Goal: Find specific page/section: Find specific page/section

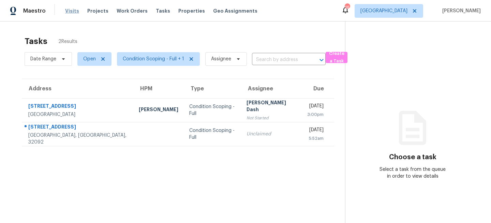
click at [65, 11] on span "Visits" at bounding box center [72, 10] width 14 height 7
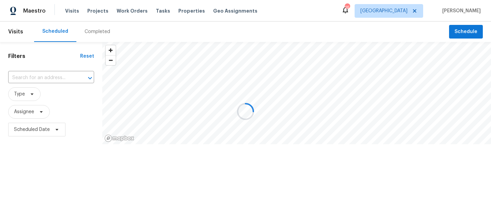
click at [27, 93] on div at bounding box center [245, 111] width 491 height 223
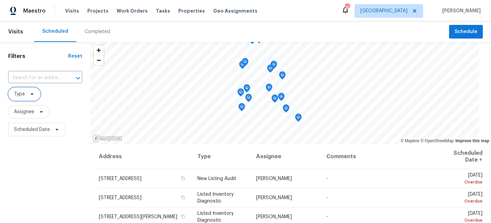
click at [32, 95] on icon at bounding box center [31, 93] width 5 height 5
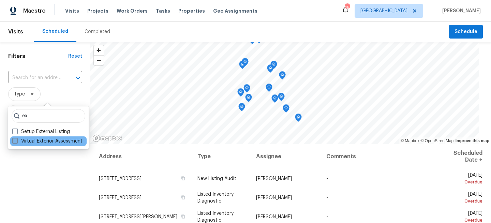
type input "ex"
click at [29, 142] on label "Virtual Exterior Assessment" at bounding box center [47, 141] width 70 height 7
click at [17, 142] on input "Virtual Exterior Assessment" at bounding box center [14, 140] width 4 height 4
checkbox input "true"
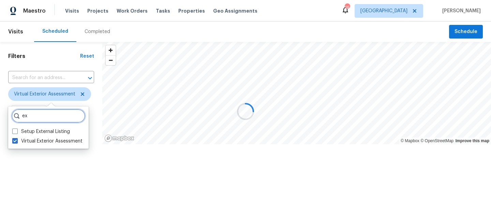
click at [39, 113] on input "ex" at bounding box center [49, 116] width 74 height 14
type input "e"
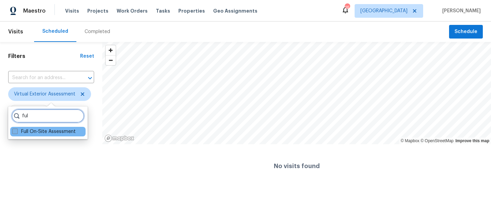
type input "ful"
click at [37, 133] on label "Full On-Site Assessment" at bounding box center [43, 131] width 63 height 7
click at [17, 133] on input "Full On-Site Assessment" at bounding box center [14, 130] width 4 height 4
checkbox input "true"
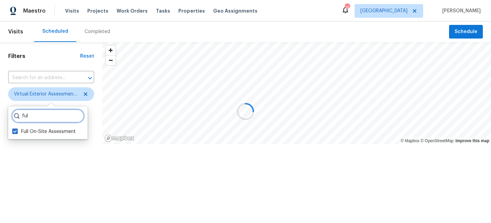
click at [37, 118] on input "ful" at bounding box center [48, 116] width 73 height 14
type input "f"
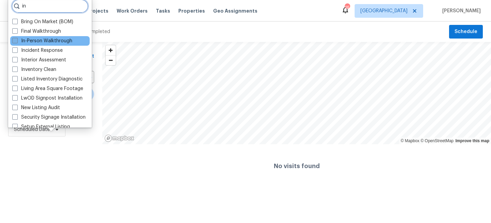
type input "in"
click at [25, 42] on label "In-Person Walkthrough" at bounding box center [42, 40] width 60 height 7
click at [17, 42] on input "In-Person Walkthrough" at bounding box center [14, 39] width 4 height 4
checkbox input "true"
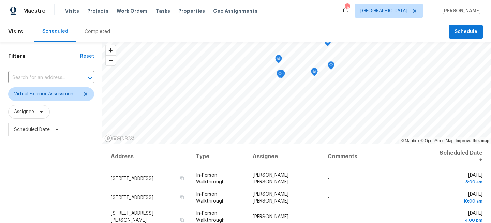
click at [65, 175] on div "Filters Reset ​ Virtual Exterior Assessment + 2 Assignee Scheduled Date" at bounding box center [51, 182] width 102 height 280
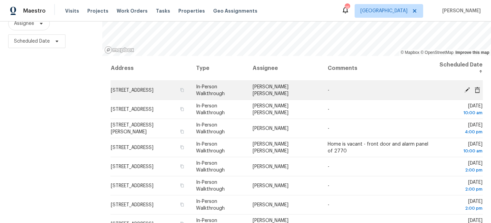
scroll to position [99, 0]
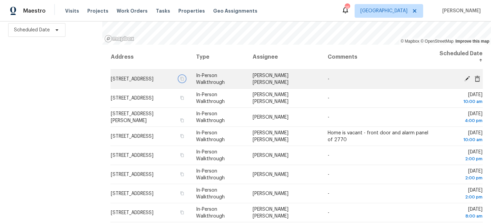
click at [184, 80] on icon "button" at bounding box center [181, 79] width 3 height 4
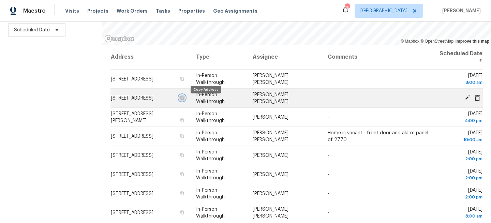
click at [184, 100] on icon "button" at bounding box center [182, 98] width 4 height 4
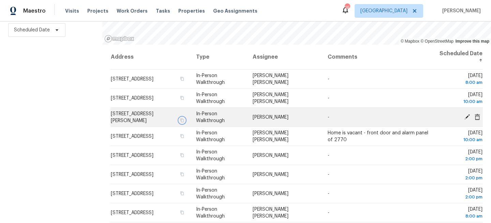
click at [184, 118] on icon "button" at bounding box center [181, 120] width 3 height 4
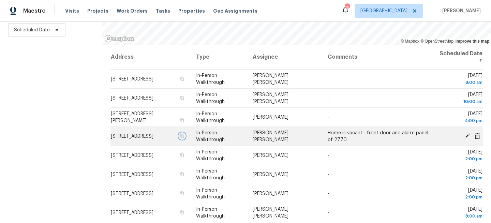
click at [184, 138] on icon "button" at bounding box center [181, 136] width 3 height 4
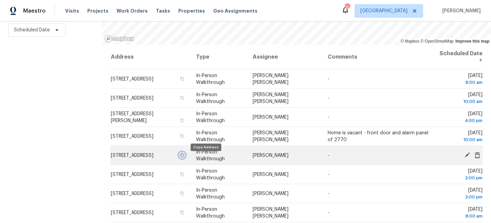
click at [184, 157] on icon "button" at bounding box center [181, 155] width 3 height 4
click at [184, 157] on icon "button" at bounding box center [182, 155] width 4 height 4
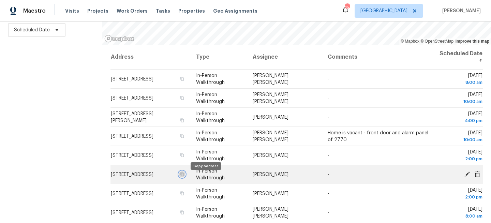
click at [184, 176] on icon "button" at bounding box center [182, 174] width 4 height 4
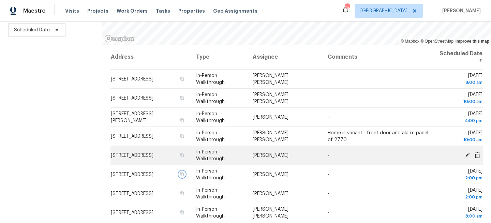
scroll to position [24, 0]
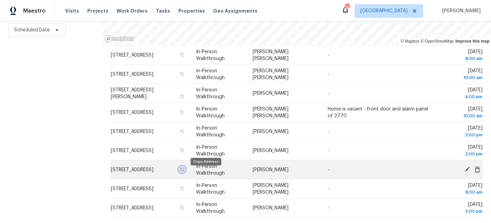
click at [184, 171] on icon "button" at bounding box center [182, 169] width 4 height 4
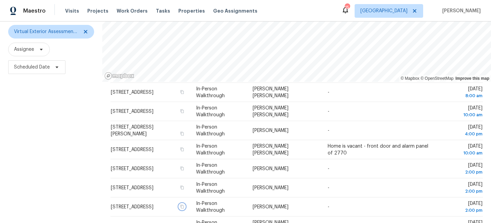
scroll to position [0, 0]
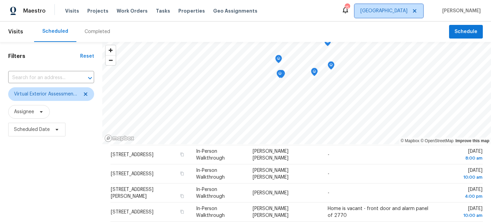
click at [403, 15] on span "Jacksonville" at bounding box center [388, 11] width 68 height 14
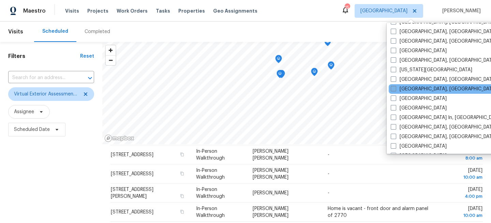
scroll to position [232, 0]
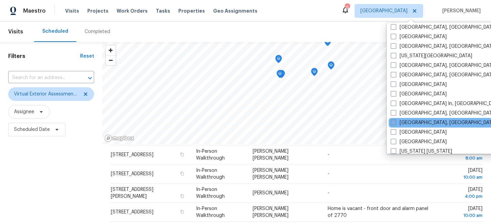
click at [398, 124] on label "Miami, FL" at bounding box center [443, 122] width 106 height 7
click at [395, 124] on input "Miami, FL" at bounding box center [392, 121] width 4 height 4
checkbox input "true"
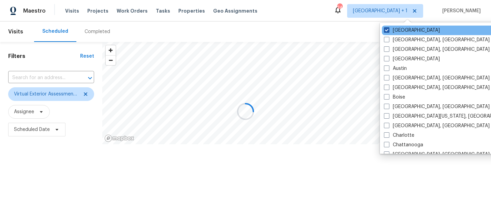
click at [398, 31] on label "Jacksonville" at bounding box center [412, 30] width 56 height 7
click at [388, 31] on input "Jacksonville" at bounding box center [386, 29] width 4 height 4
checkbox input "false"
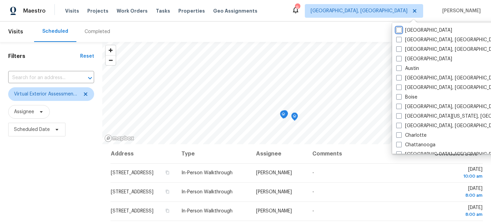
scroll to position [5, 0]
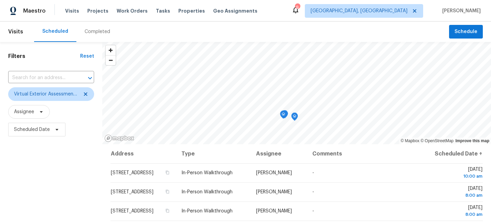
click at [16, 155] on div "Filters Reset ​ Virtual Exterior Assessment + 2 Assignee Scheduled Date" at bounding box center [51, 182] width 102 height 280
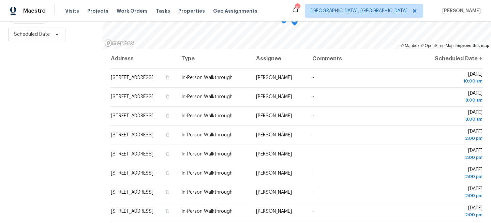
scroll to position [99, 0]
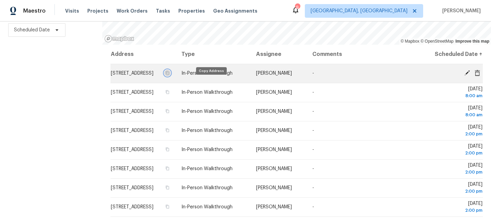
click at [169, 75] on icon "button" at bounding box center [167, 73] width 3 height 4
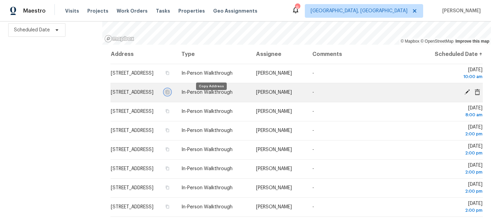
click at [169, 94] on icon "button" at bounding box center [167, 92] width 4 height 4
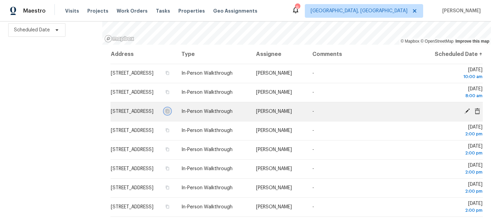
click at [169, 113] on icon "button" at bounding box center [167, 111] width 3 height 4
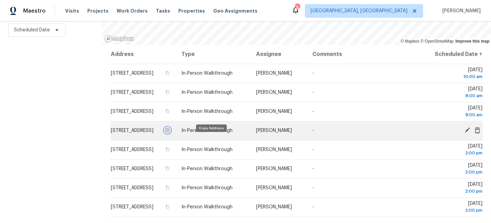
click at [169, 132] on icon "button" at bounding box center [167, 130] width 4 height 4
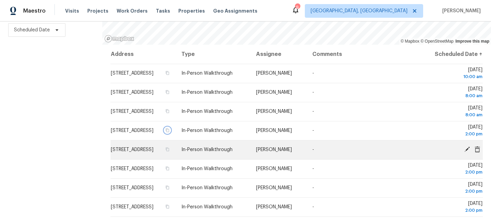
scroll to position [5, 0]
click at [169, 151] on icon "button" at bounding box center [167, 149] width 4 height 4
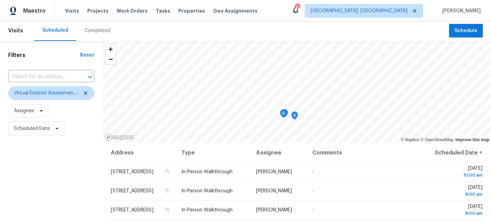
scroll to position [0, 0]
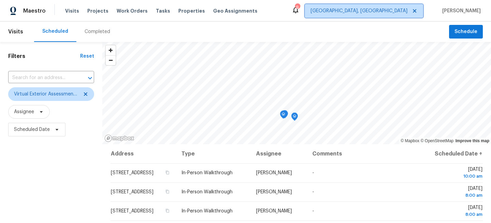
click at [397, 9] on span "Miami, FL" at bounding box center [364, 11] width 118 height 14
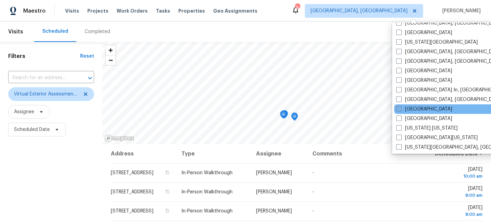
scroll to position [264, 0]
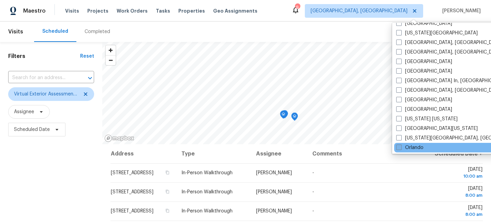
click at [398, 146] on span at bounding box center [398, 146] width 5 height 5
click at [398, 146] on input "Orlando" at bounding box center [398, 146] width 4 height 4
checkbox input "true"
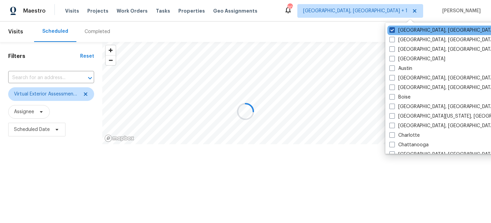
click at [403, 29] on label "Miami, FL" at bounding box center [442, 30] width 106 height 7
click at [393, 29] on input "Miami, FL" at bounding box center [391, 29] width 4 height 4
checkbox input "false"
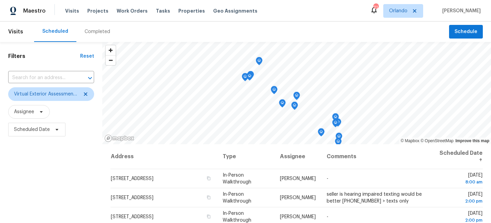
scroll to position [99, 0]
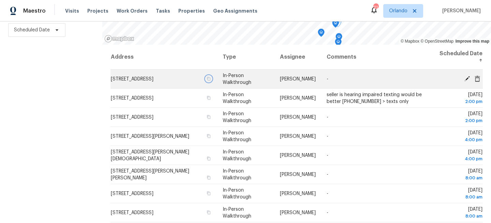
click at [210, 79] on icon "button" at bounding box center [208, 79] width 4 height 4
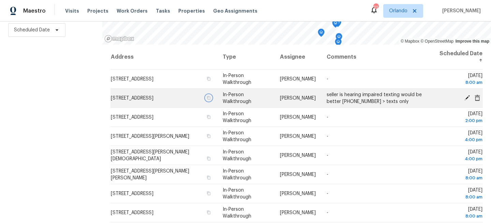
click at [210, 96] on icon "button" at bounding box center [208, 98] width 3 height 4
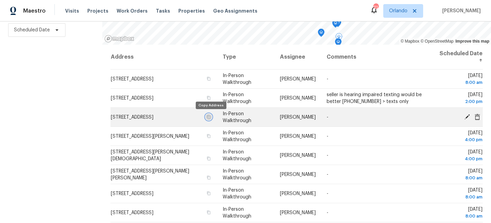
click at [211, 117] on icon "button" at bounding box center [208, 117] width 4 height 4
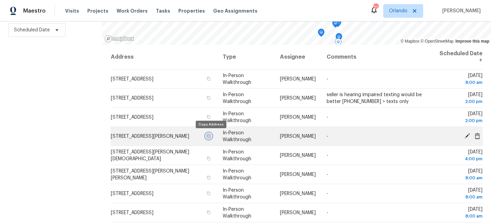
click at [210, 135] on icon "button" at bounding box center [208, 136] width 4 height 4
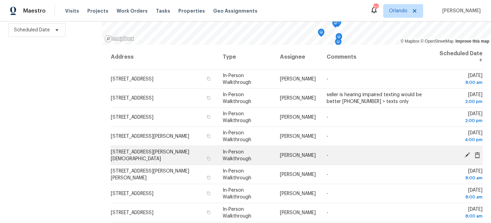
click at [211, 151] on td "[STREET_ADDRESS][PERSON_NAME][DEMOGRAPHIC_DATA]" at bounding box center [163, 155] width 107 height 19
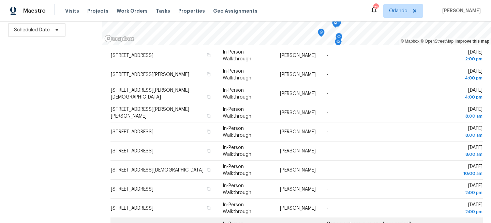
scroll to position [88, 0]
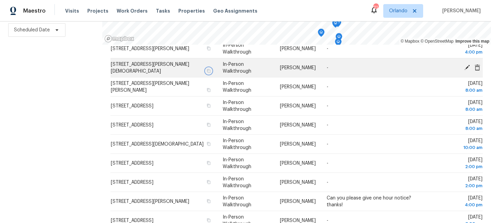
click at [210, 69] on icon "button" at bounding box center [208, 71] width 4 height 4
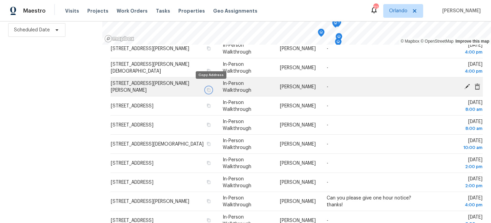
click at [210, 88] on icon "button" at bounding box center [208, 90] width 3 height 4
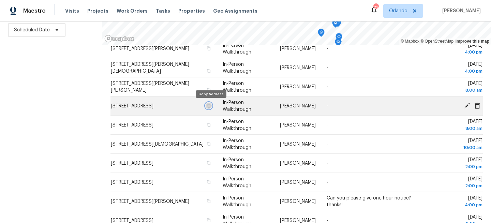
click at [210, 106] on icon "button" at bounding box center [208, 106] width 4 height 4
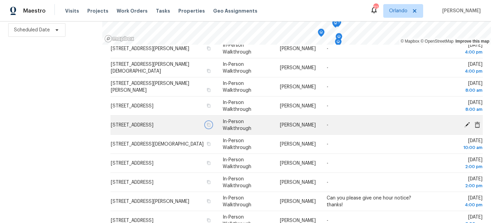
click at [211, 127] on button "button" at bounding box center [208, 125] width 6 height 6
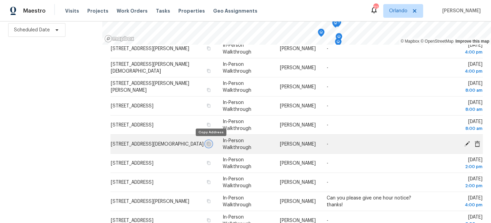
click at [210, 144] on icon "button" at bounding box center [208, 144] width 4 height 4
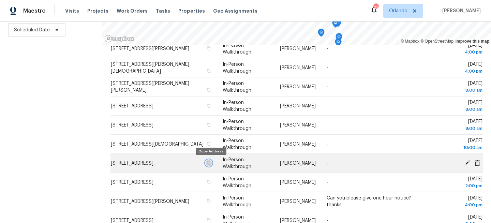
click at [212, 163] on button "button" at bounding box center [208, 163] width 6 height 6
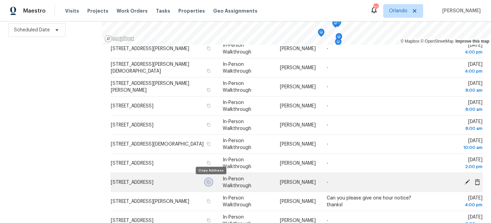
click at [210, 183] on icon "button" at bounding box center [208, 182] width 4 height 4
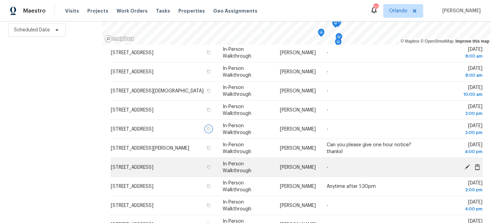
scroll to position [154, 0]
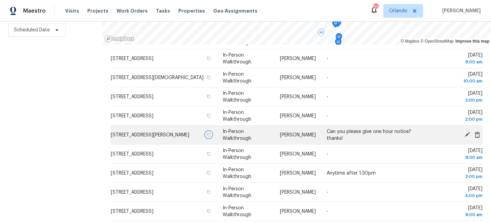
click at [210, 135] on icon "button" at bounding box center [208, 135] width 4 height 4
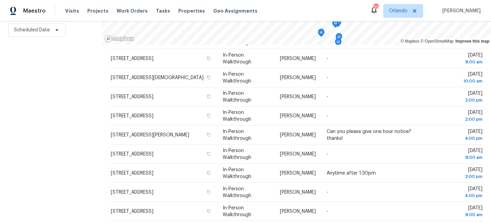
click at [33, 106] on div "Filters Reset ​ Virtual Exterior Assessment + 2 Assignee Scheduled Date" at bounding box center [51, 82] width 102 height 280
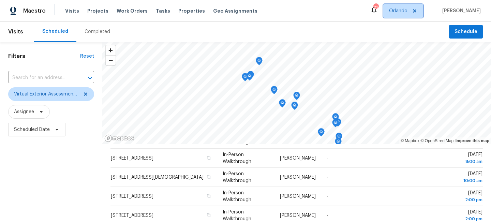
click at [407, 14] on span "Orlando" at bounding box center [398, 10] width 18 height 7
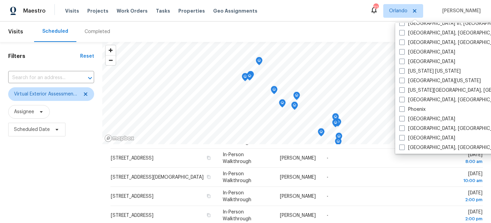
scroll to position [457, 0]
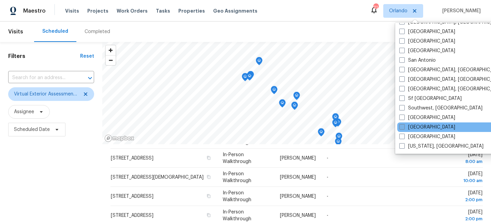
click at [404, 126] on span at bounding box center [401, 126] width 5 height 5
click at [403, 126] on input "[GEOGRAPHIC_DATA]" at bounding box center [401, 126] width 4 height 4
checkbox input "true"
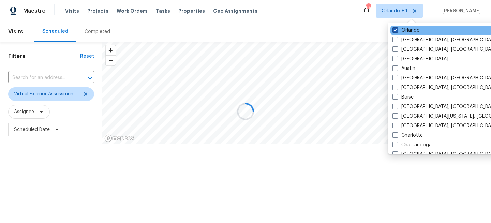
click at [407, 30] on label "Orlando" at bounding box center [405, 30] width 27 height 7
click at [397, 30] on input "Orlando" at bounding box center [394, 29] width 4 height 4
checkbox input "false"
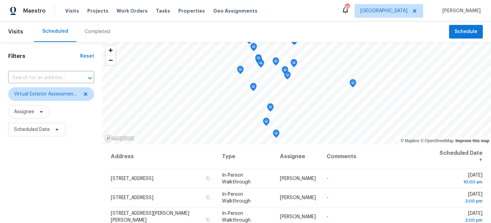
click at [59, 174] on div "Filters Reset ​ Virtual Exterior Assessment + 2 Assignee Scheduled Date" at bounding box center [51, 182] width 102 height 280
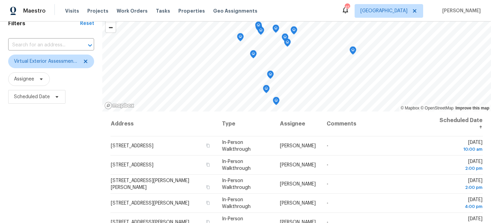
scroll to position [99, 0]
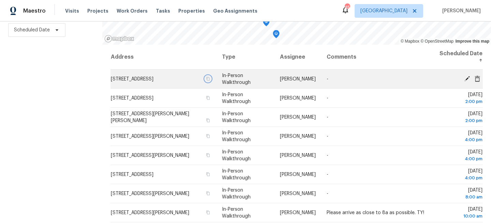
click at [210, 81] on icon "button" at bounding box center [208, 79] width 4 height 4
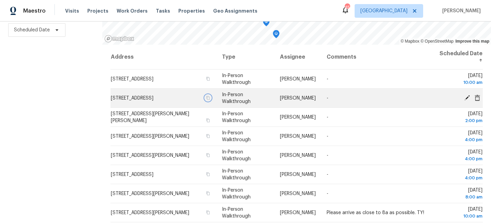
click at [211, 98] on button "button" at bounding box center [208, 98] width 6 height 6
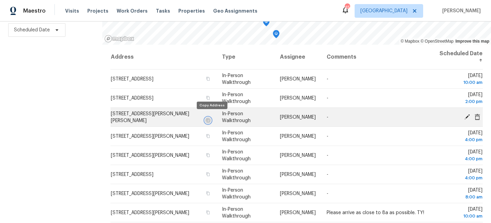
click at [210, 118] on icon "button" at bounding box center [208, 120] width 4 height 4
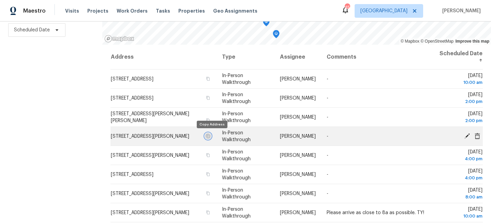
click at [210, 134] on icon "button" at bounding box center [207, 136] width 3 height 4
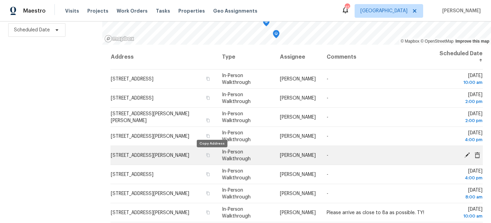
click at [210, 152] on td "[STREET_ADDRESS][PERSON_NAME]" at bounding box center [163, 155] width 106 height 19
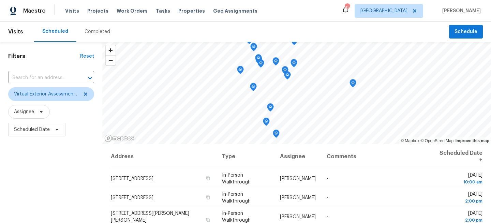
scroll to position [99, 0]
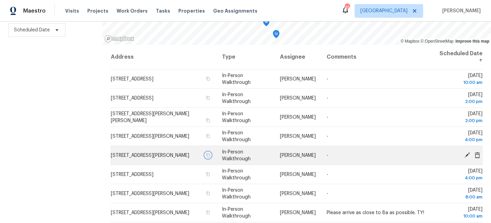
click at [210, 156] on icon "button" at bounding box center [208, 155] width 4 height 4
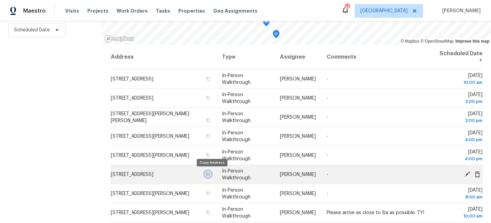
click at [210, 174] on icon "button" at bounding box center [208, 174] width 4 height 4
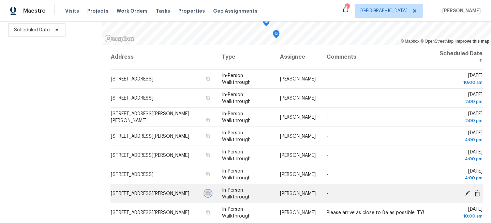
click at [210, 194] on icon "button" at bounding box center [208, 193] width 4 height 4
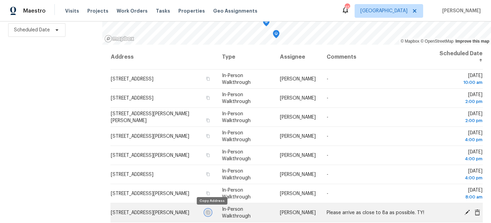
click at [210, 214] on icon "button" at bounding box center [207, 212] width 3 height 4
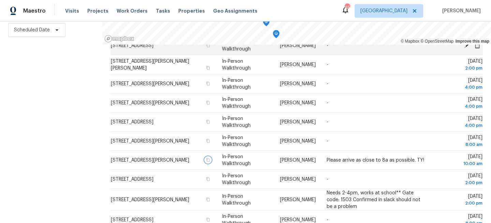
scroll to position [87, 0]
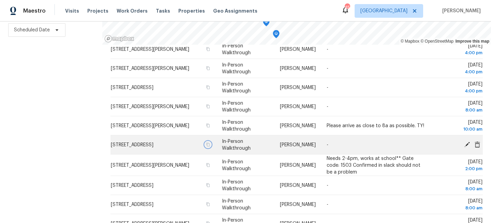
click at [210, 144] on icon "button" at bounding box center [208, 144] width 4 height 4
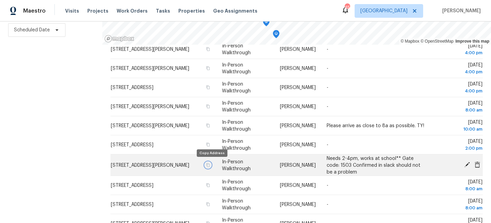
click at [210, 164] on icon "button" at bounding box center [207, 165] width 3 height 4
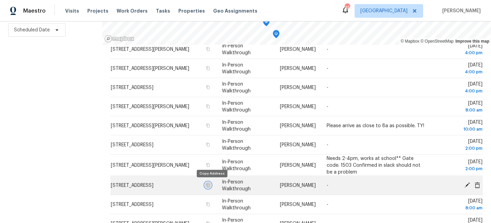
click at [211, 185] on button "button" at bounding box center [208, 185] width 6 height 6
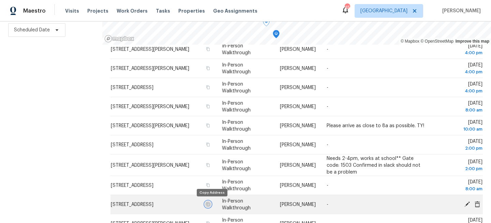
click at [209, 204] on icon "button" at bounding box center [208, 204] width 4 height 4
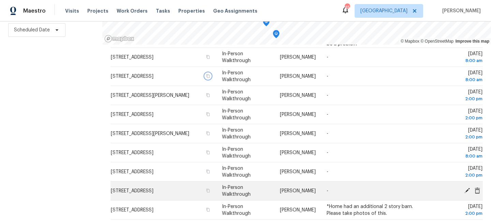
scroll to position [249, 0]
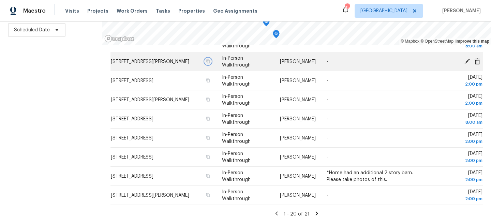
click at [210, 63] on icon "button" at bounding box center [208, 61] width 4 height 4
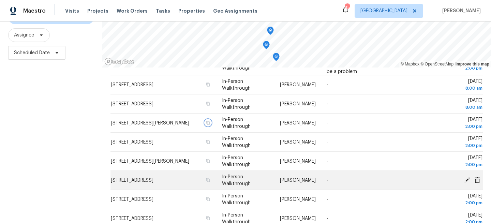
scroll to position [210, 0]
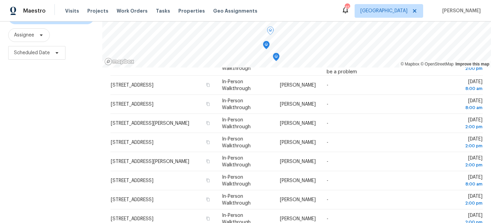
click at [47, 99] on div "Filters Reset ​ Virtual Exterior Assessment + 2 Assignee Scheduled Date" at bounding box center [51, 105] width 102 height 280
